Goal: Task Accomplishment & Management: Manage account settings

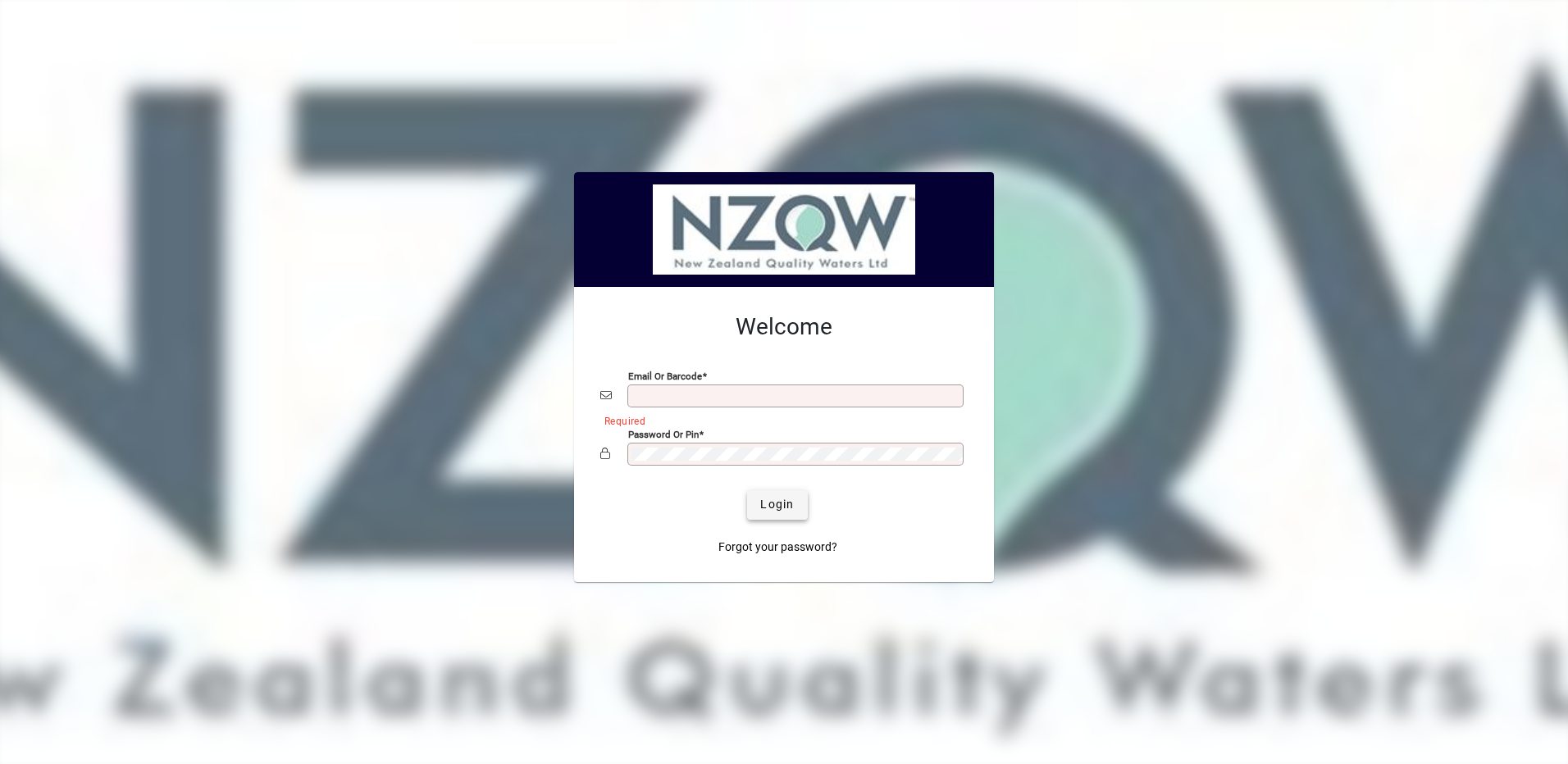
type input "**********"
click at [788, 505] on span "Login" at bounding box center [777, 504] width 34 height 17
